Goal: Check status

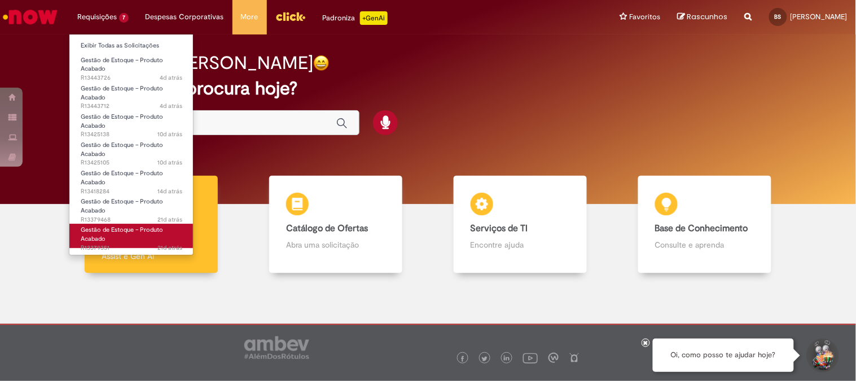
click at [113, 240] on link "Gestão de Estoque – Produto Acabado 21d atrás 21 dias atrás R13379351" at bounding box center [131, 236] width 124 height 24
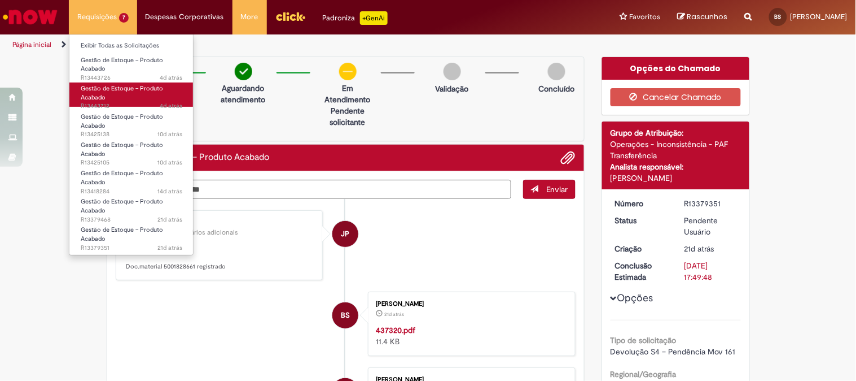
click at [140, 98] on link "Gestão de Estoque – Produto Acabado 4d atrás 4 dias atrás R13443712" at bounding box center [131, 94] width 124 height 24
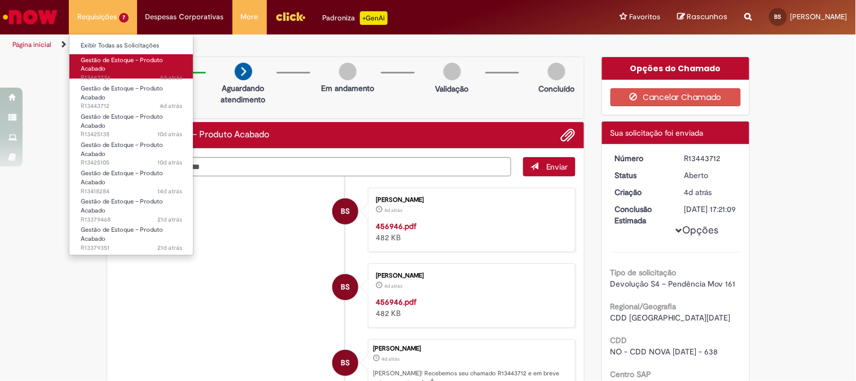
click at [123, 69] on link "Gestão de Estoque – Produto Acabado 4d atrás 4 dias atrás R13443726" at bounding box center [131, 66] width 124 height 24
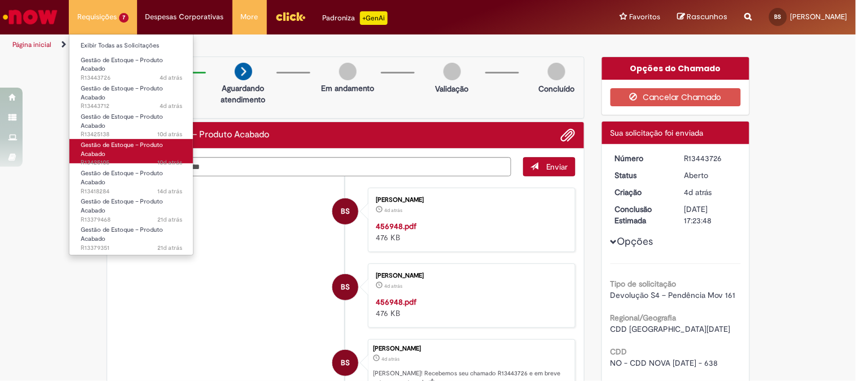
click at [130, 156] on link "Gestão de Estoque – Produto Acabado 10d atrás 10 dias atrás R13425105" at bounding box center [131, 151] width 124 height 24
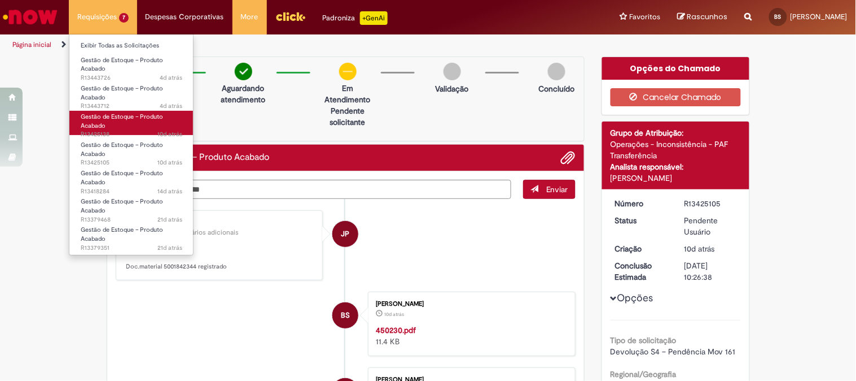
click at [111, 128] on link "Gestão de Estoque – Produto Acabado 10d atrás 10 dias atrás R13425138" at bounding box center [131, 123] width 124 height 24
